Goal: Use online tool/utility

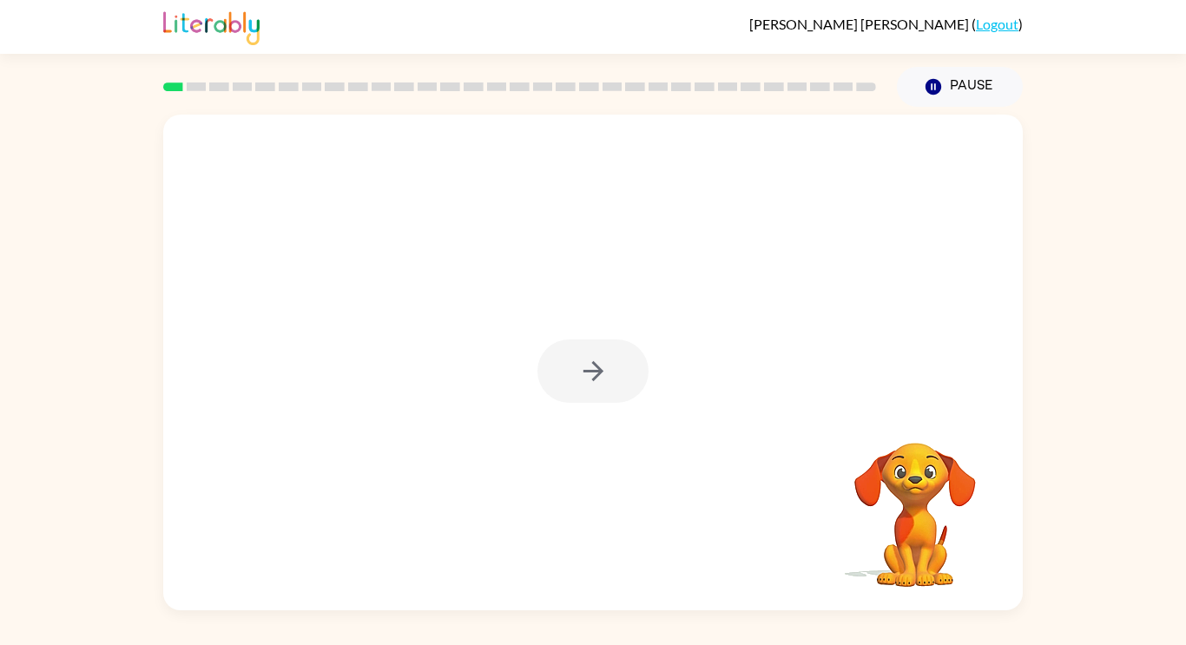
click at [598, 364] on div at bounding box center [592, 370] width 111 height 63
click at [598, 366] on div at bounding box center [592, 370] width 111 height 63
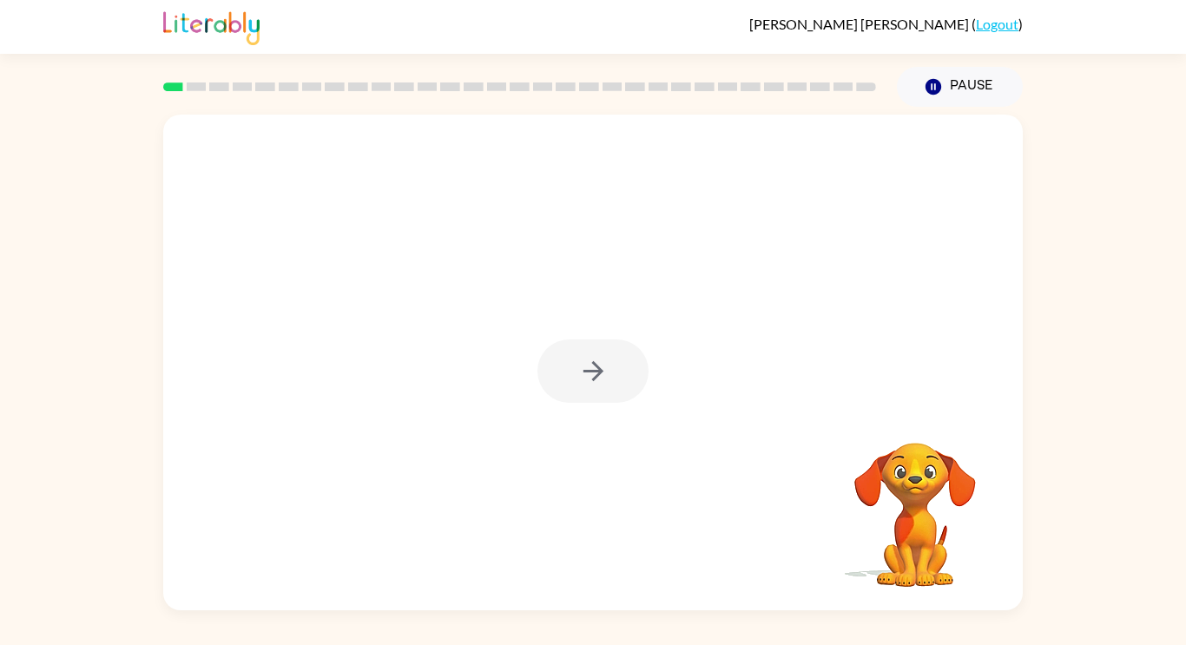
click at [598, 366] on div at bounding box center [592, 370] width 111 height 63
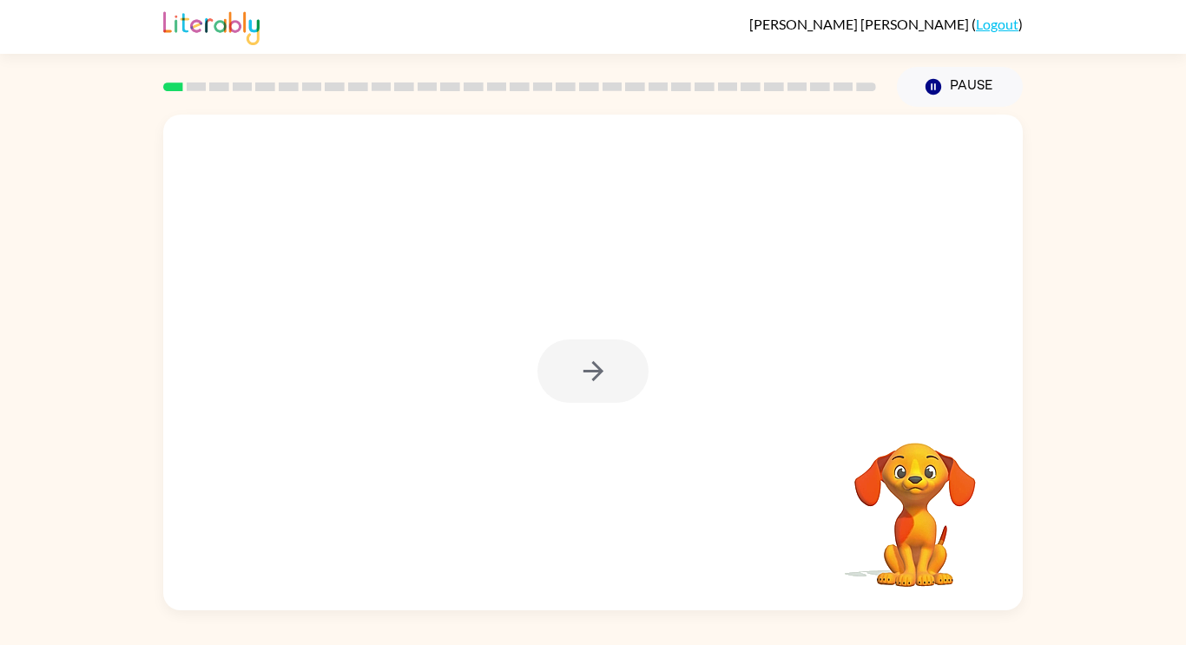
click at [598, 366] on div at bounding box center [592, 370] width 111 height 63
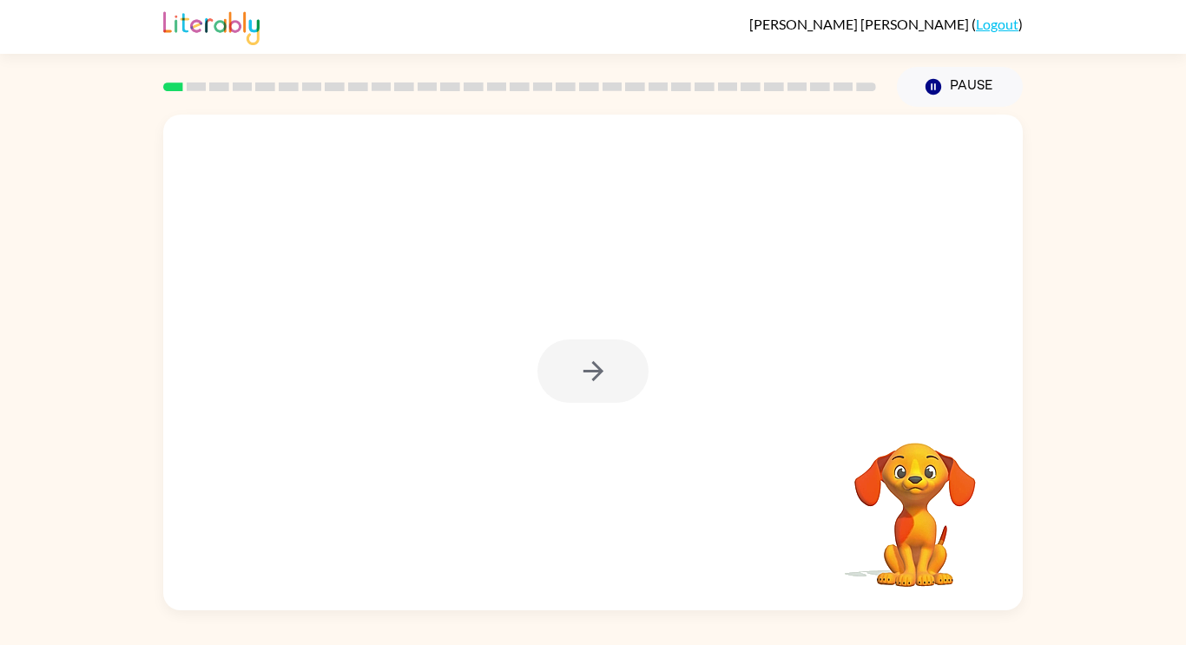
click at [598, 366] on div at bounding box center [592, 370] width 111 height 63
click at [598, 366] on icon "button" at bounding box center [592, 371] width 20 height 20
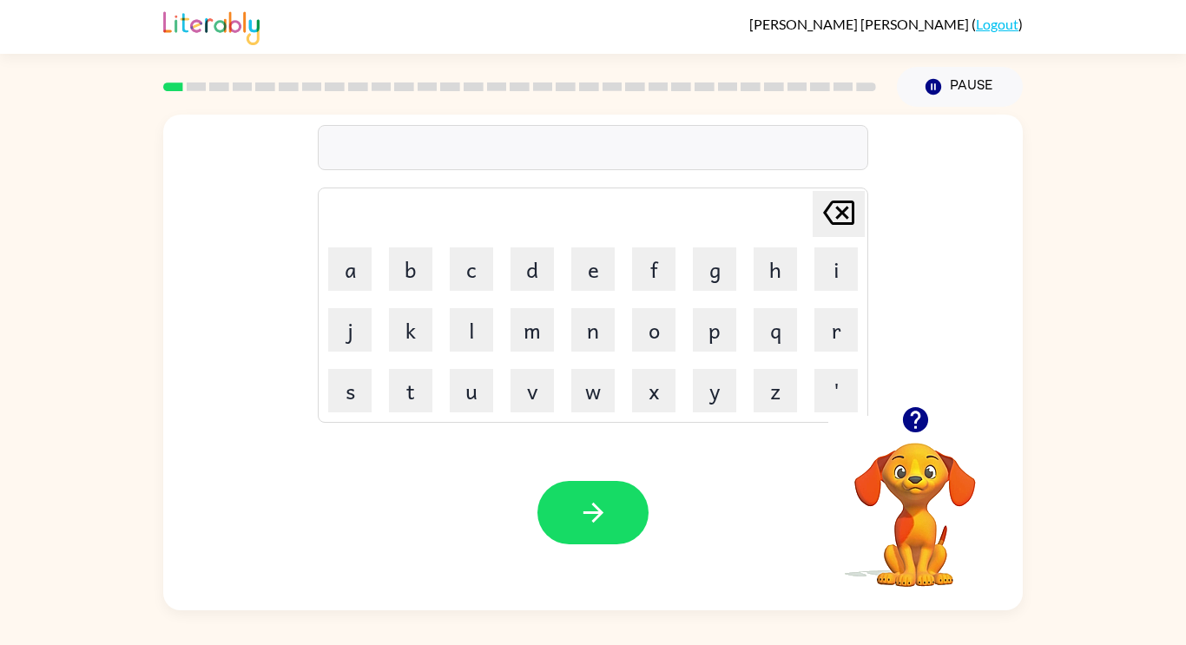
click at [920, 406] on icon "button" at bounding box center [915, 420] width 30 height 30
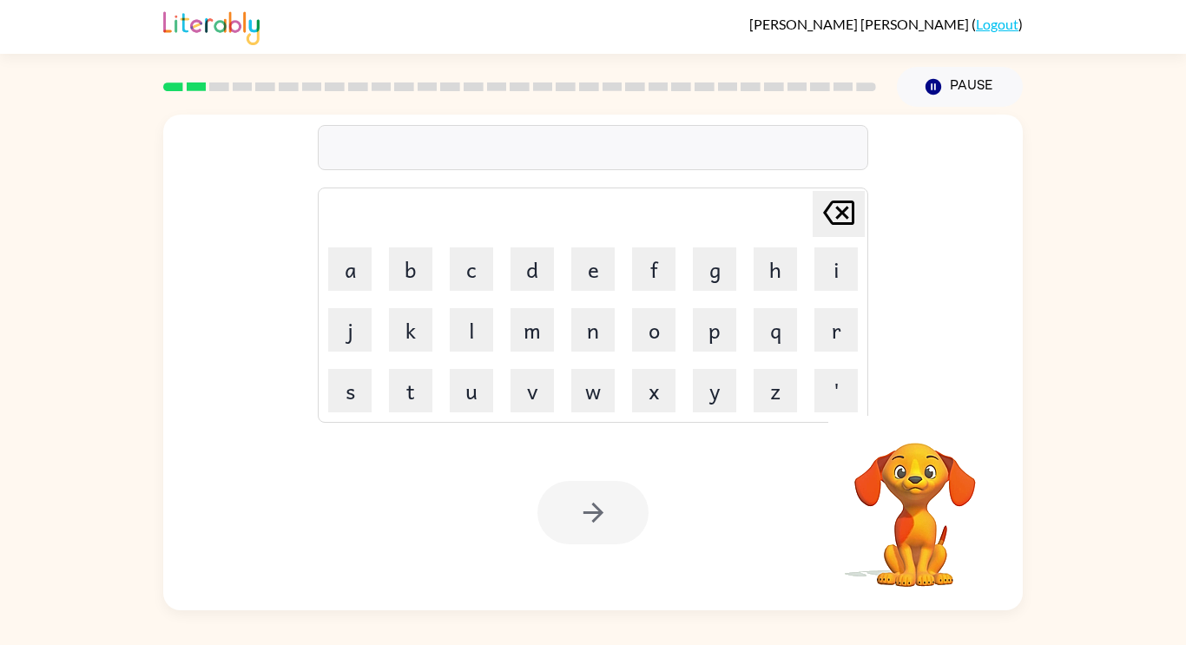
click at [574, 525] on div at bounding box center [592, 512] width 111 height 63
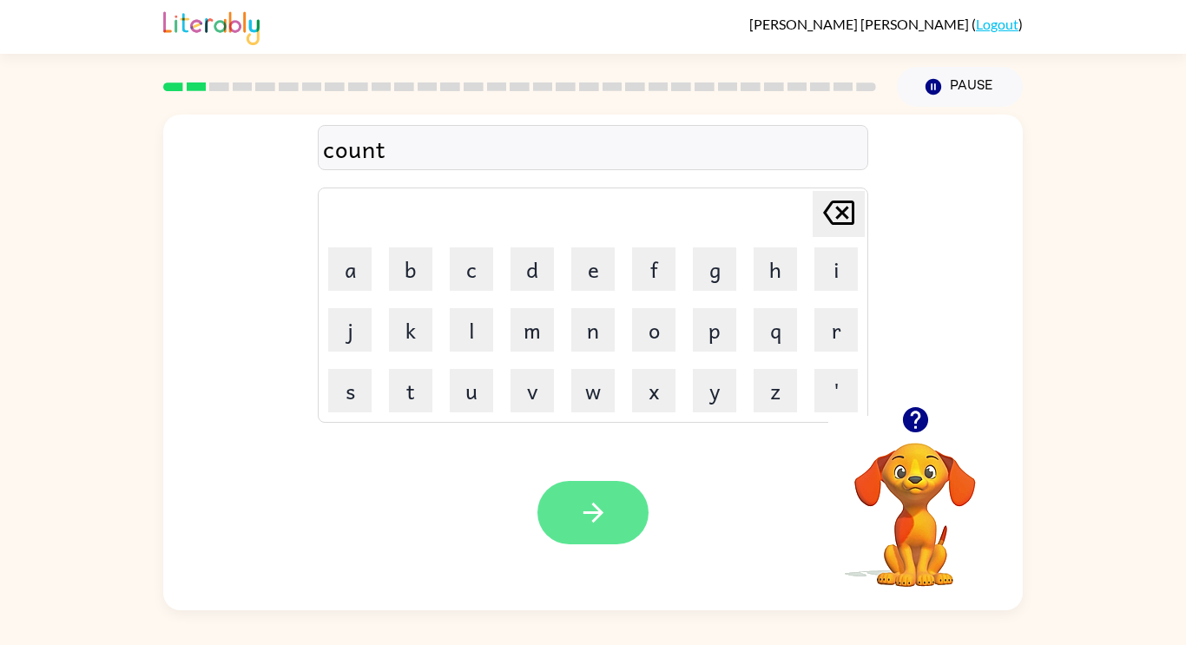
click at [626, 530] on button "button" at bounding box center [592, 512] width 111 height 63
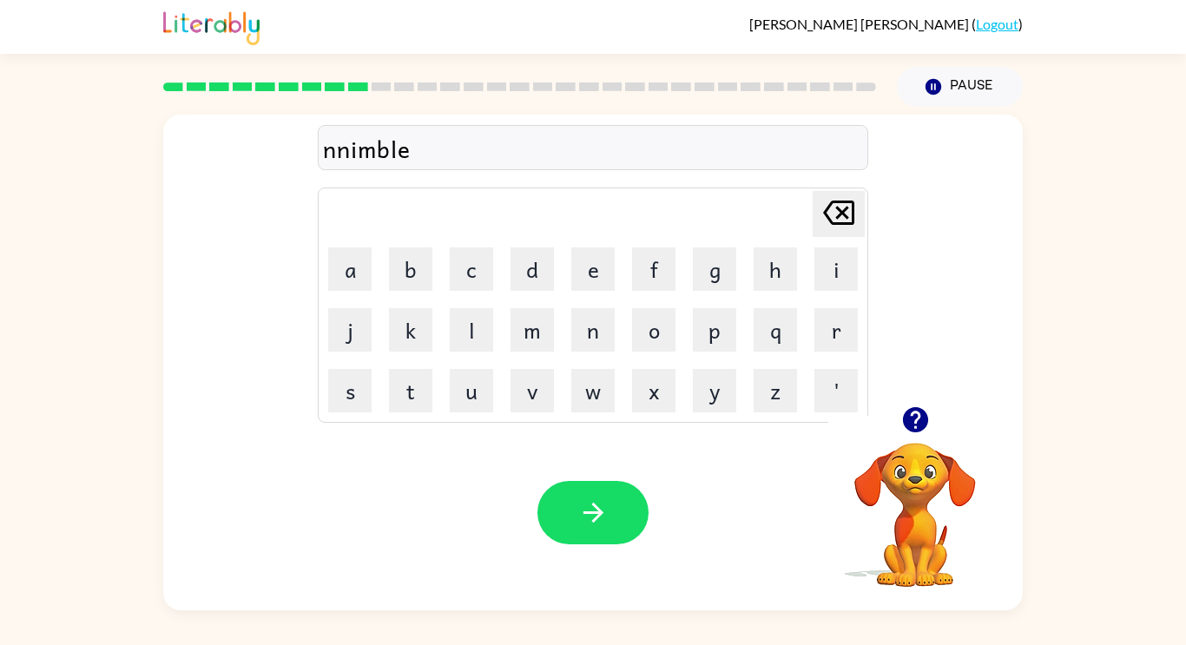
click at [335, 150] on div "nnimble" at bounding box center [593, 148] width 540 height 36
click at [412, 148] on div "nnimble" at bounding box center [593, 148] width 540 height 36
click at [340, 149] on div "nnimble" at bounding box center [593, 148] width 540 height 36
click at [340, 148] on div "nnimble" at bounding box center [593, 148] width 540 height 36
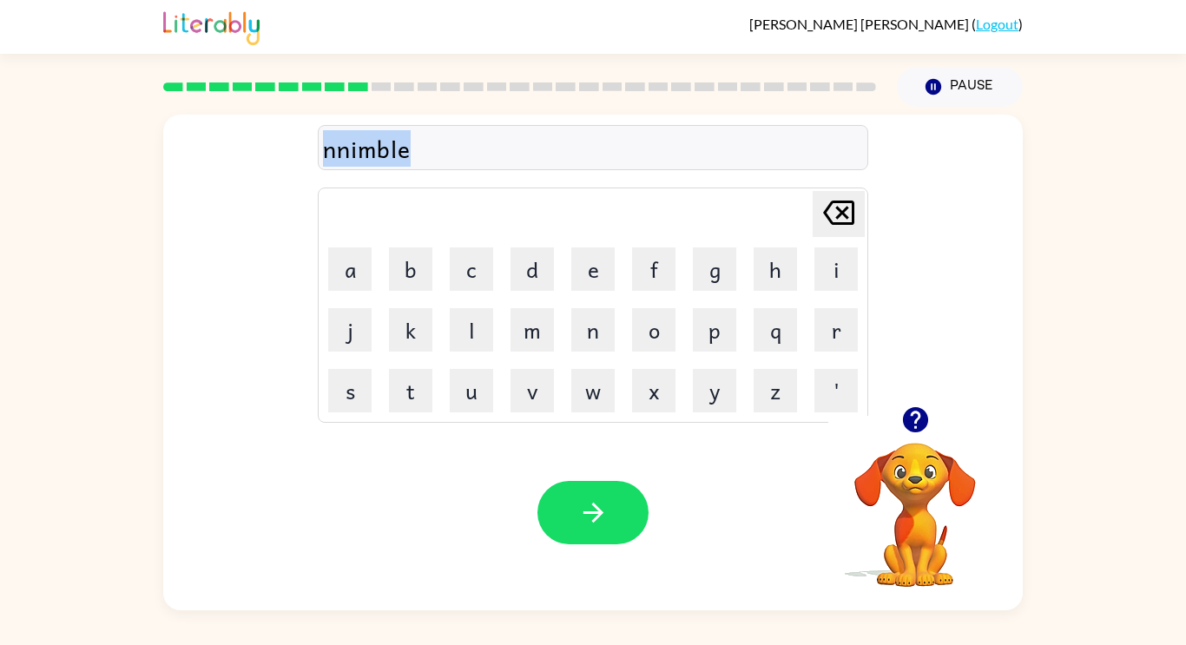
click at [340, 148] on div "nnimble" at bounding box center [593, 148] width 540 height 36
click at [512, 134] on div "n" at bounding box center [593, 148] width 540 height 36
